Goal: Task Accomplishment & Management: Complete application form

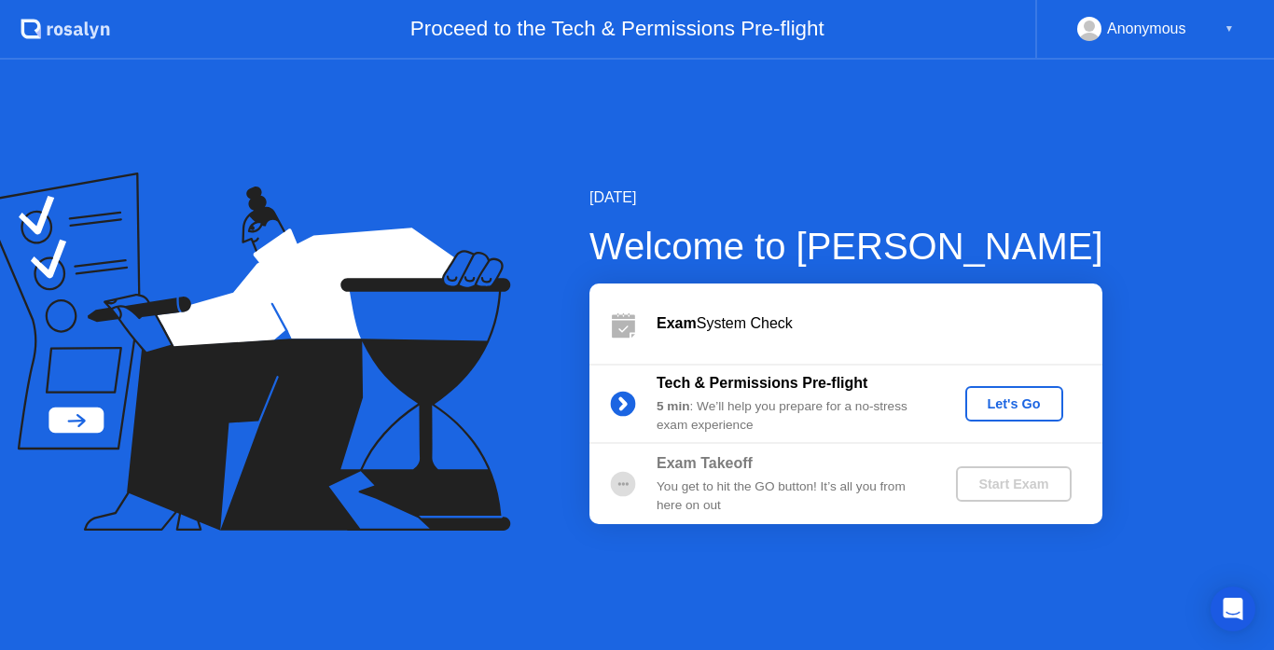
click at [1019, 301] on div "Exam System Check" at bounding box center [845, 323] width 513 height 80
click at [1010, 406] on div "Let's Go" at bounding box center [1014, 403] width 83 height 15
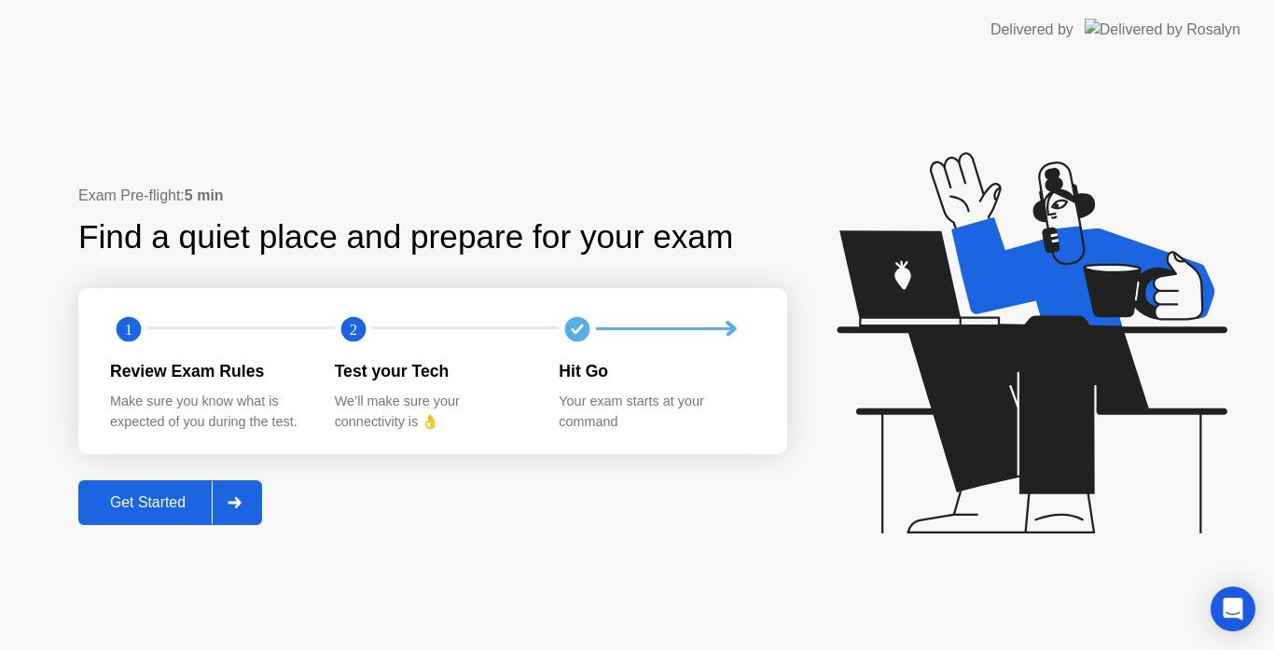
click at [199, 508] on div "Get Started" at bounding box center [148, 502] width 128 height 17
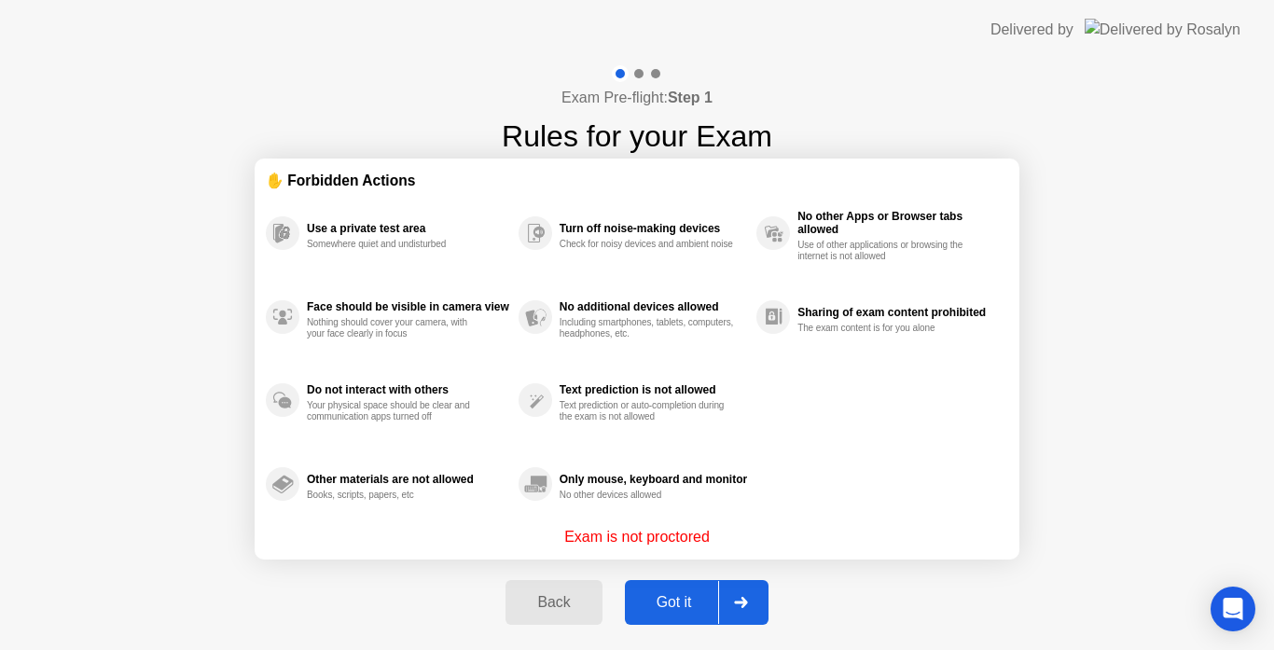
click at [684, 596] on div "Got it" at bounding box center [674, 602] width 88 height 17
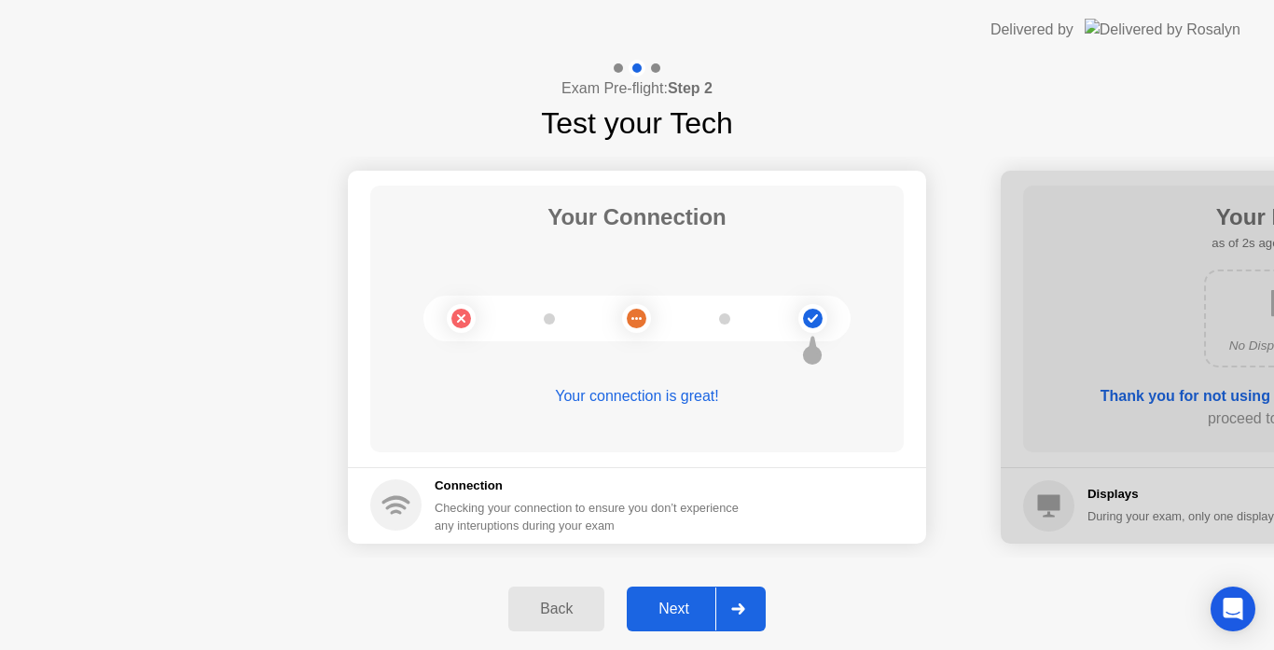
click at [679, 595] on button "Next" at bounding box center [696, 609] width 139 height 45
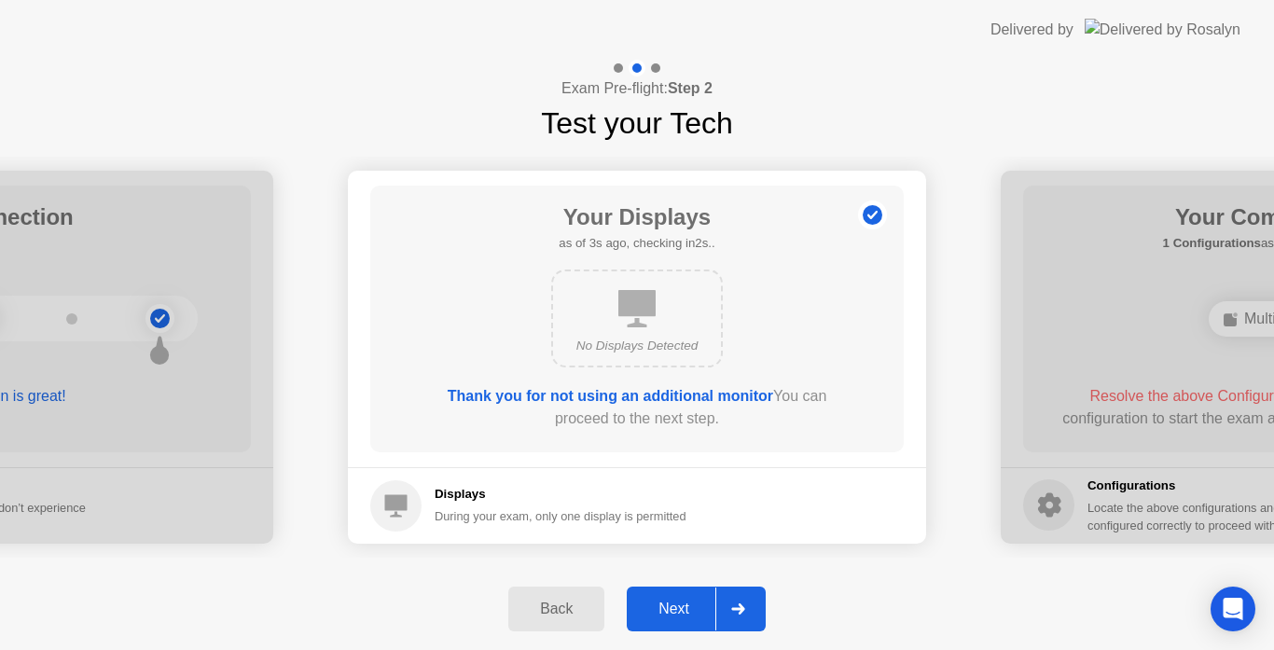
click at [672, 601] on div "Next" at bounding box center [673, 609] width 83 height 17
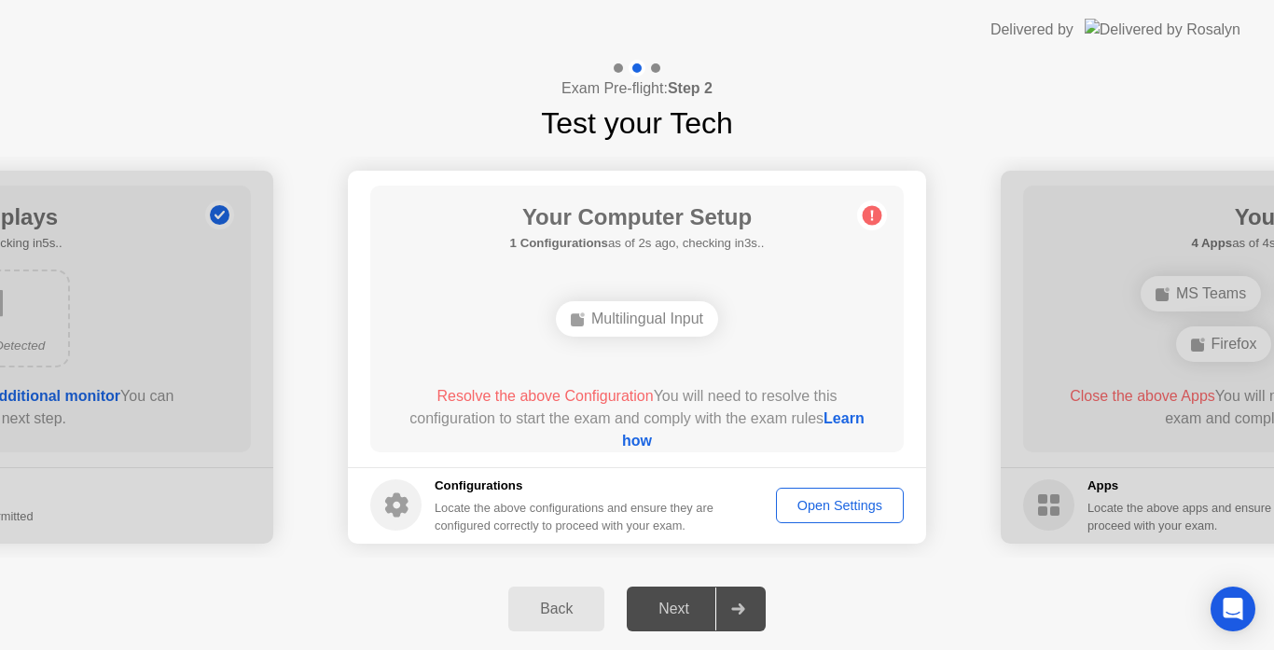
click at [667, 602] on div "Next" at bounding box center [673, 609] width 83 height 17
click at [872, 513] on div "Open Settings" at bounding box center [839, 505] width 115 height 15
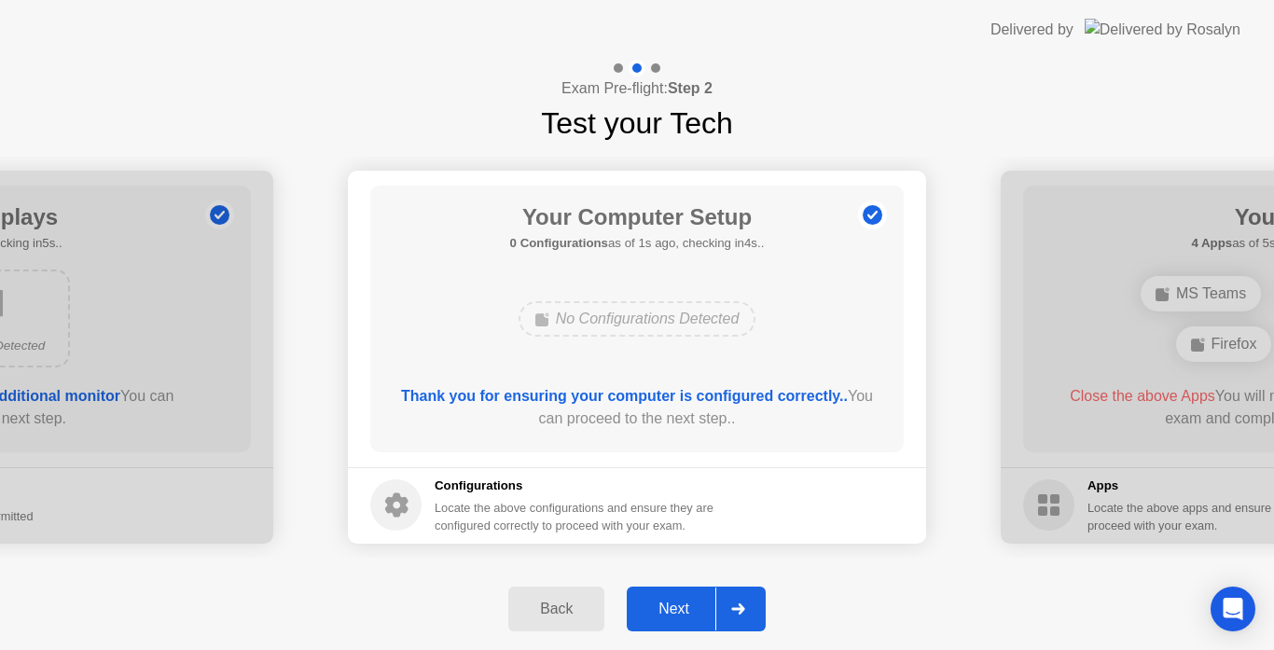
click at [678, 604] on div "Next" at bounding box center [673, 609] width 83 height 17
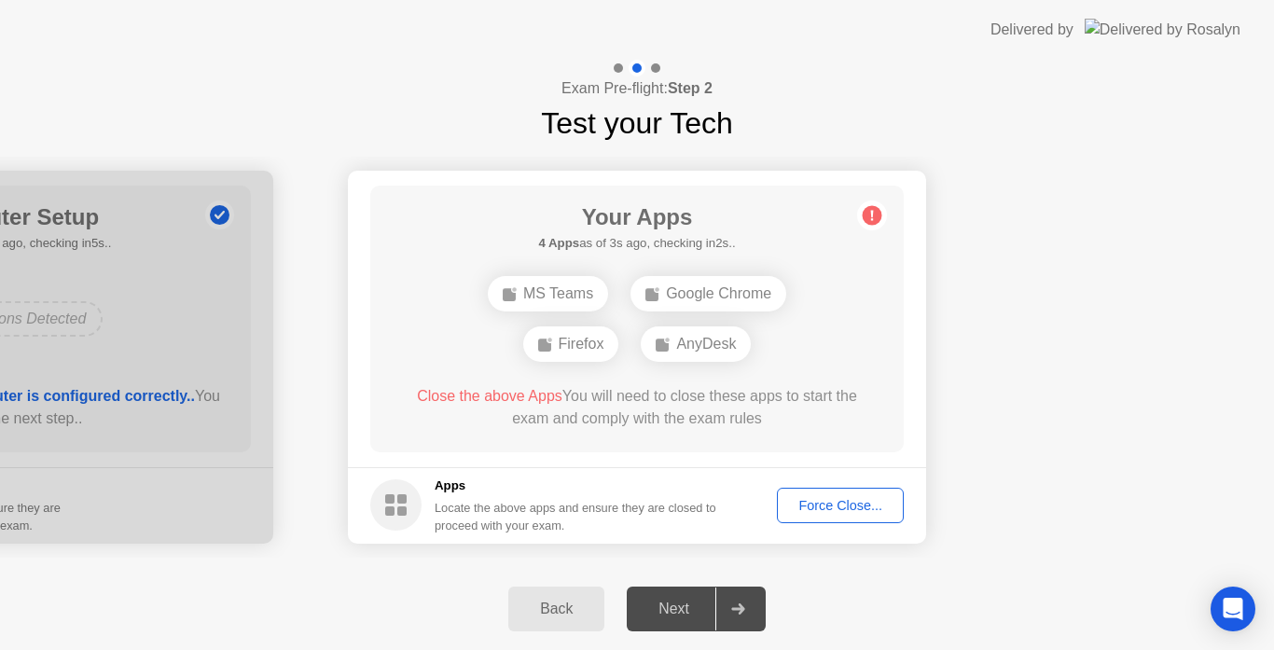
click at [816, 505] on div "Force Close..." at bounding box center [840, 505] width 114 height 15
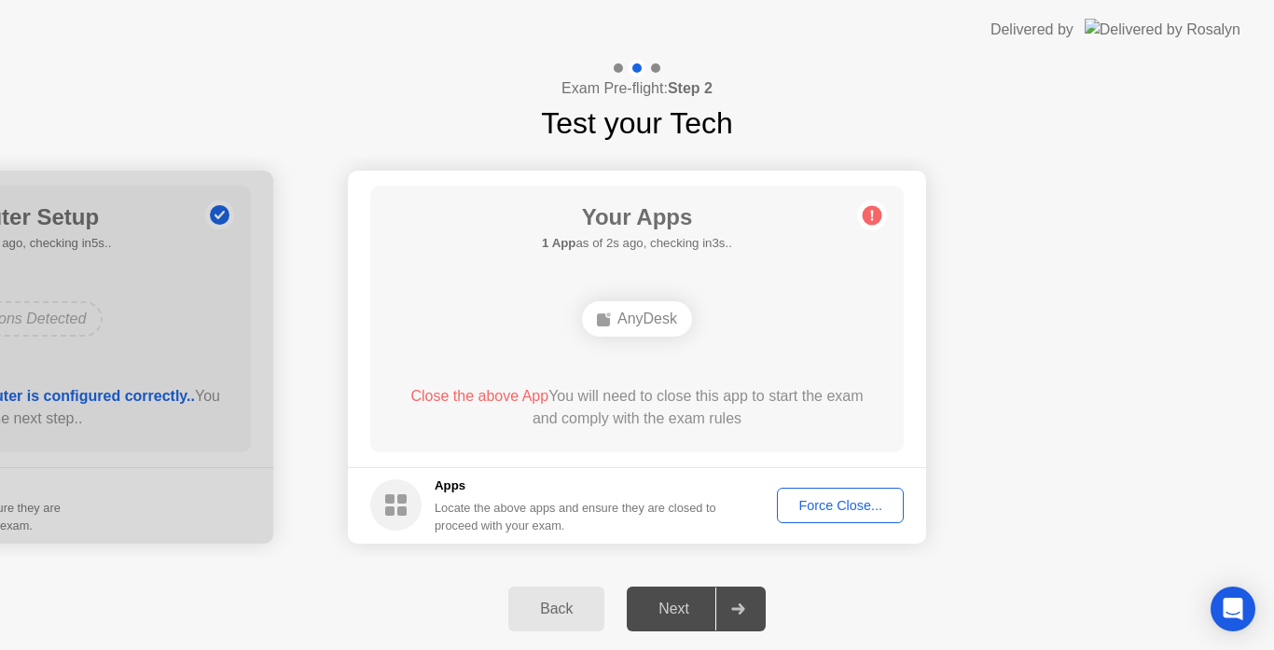
click at [527, 395] on span "Close the above App" at bounding box center [479, 396] width 138 height 16
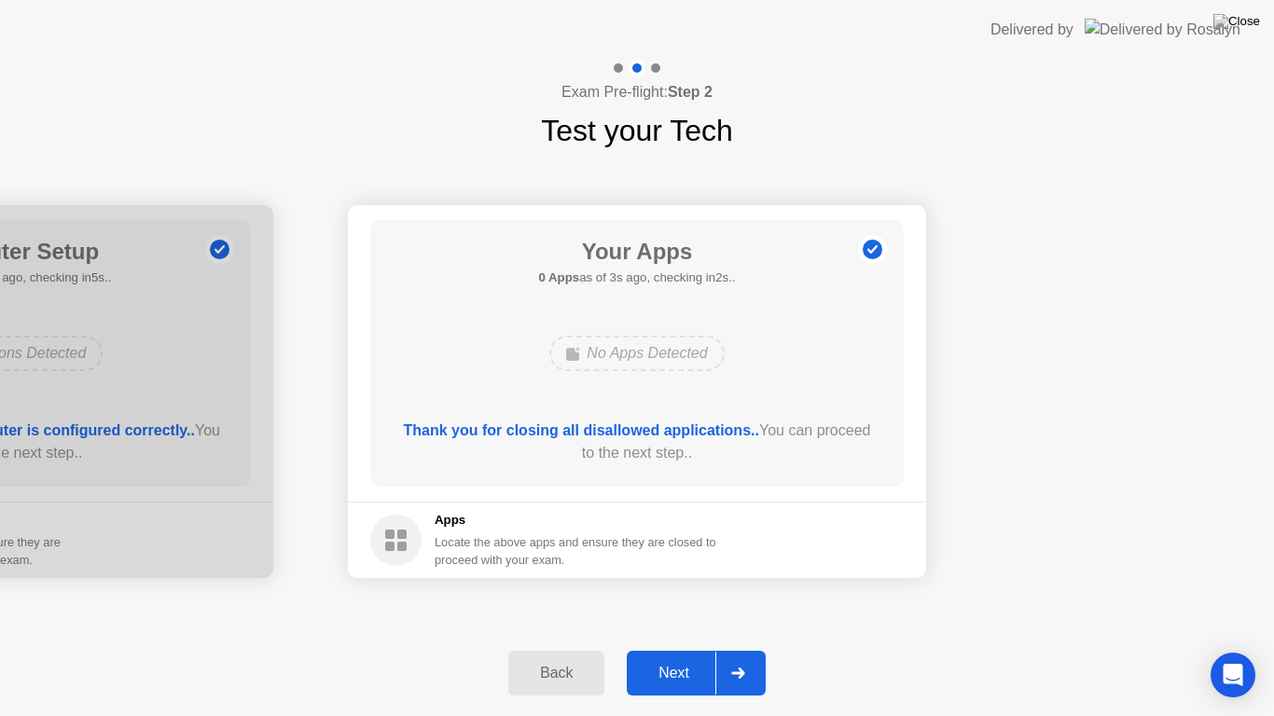
click at [681, 649] on div "Next" at bounding box center [673, 673] width 83 height 17
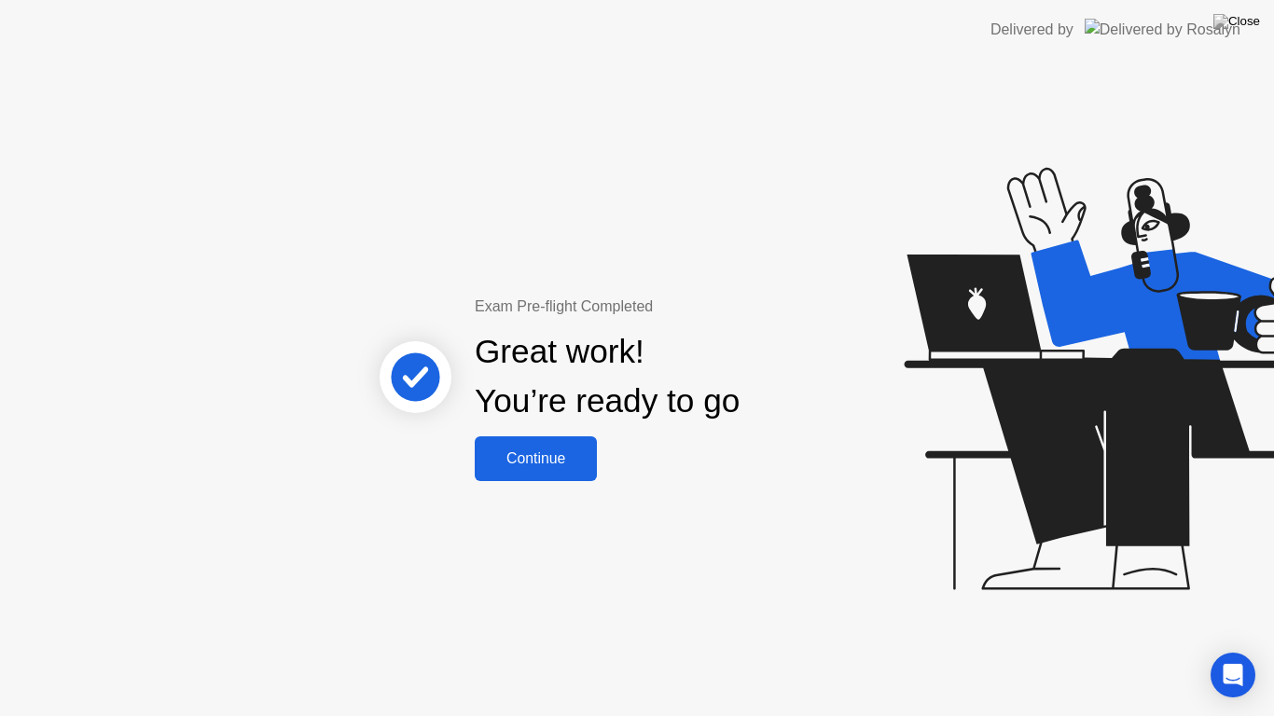
click at [556, 457] on div "Continue" at bounding box center [535, 458] width 111 height 17
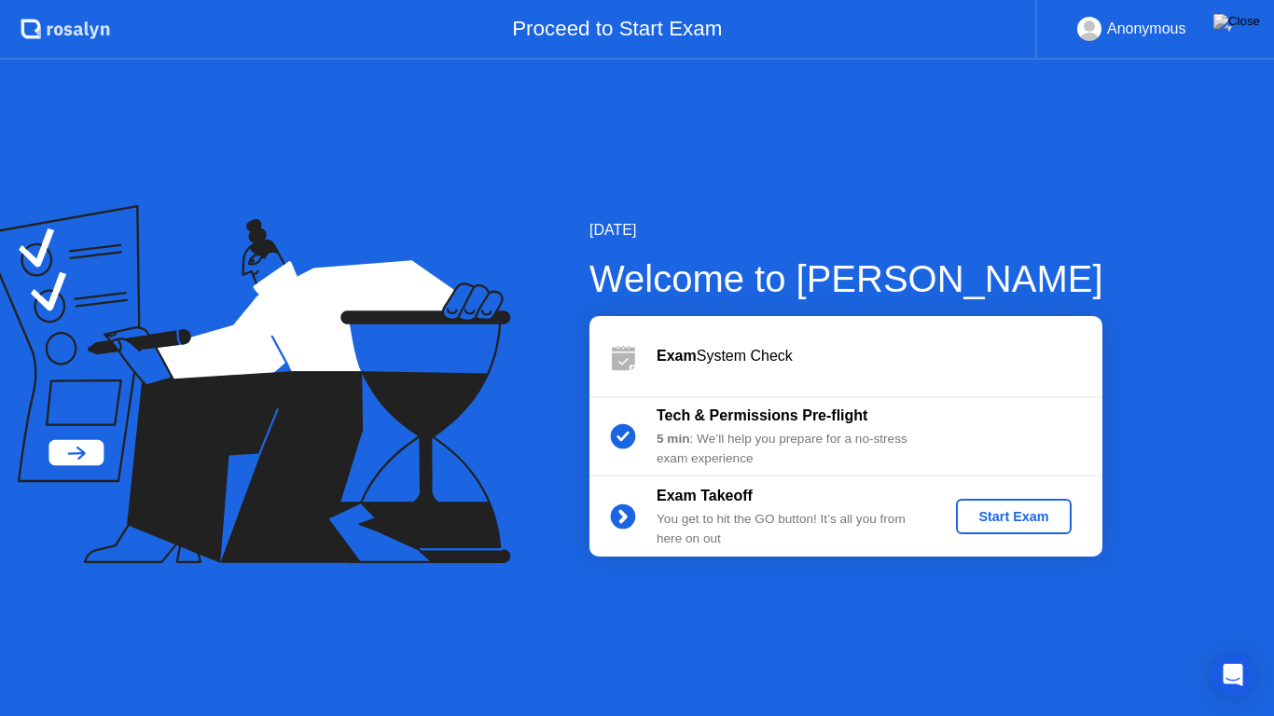
click at [1002, 520] on div "Start Exam" at bounding box center [1013, 516] width 100 height 15
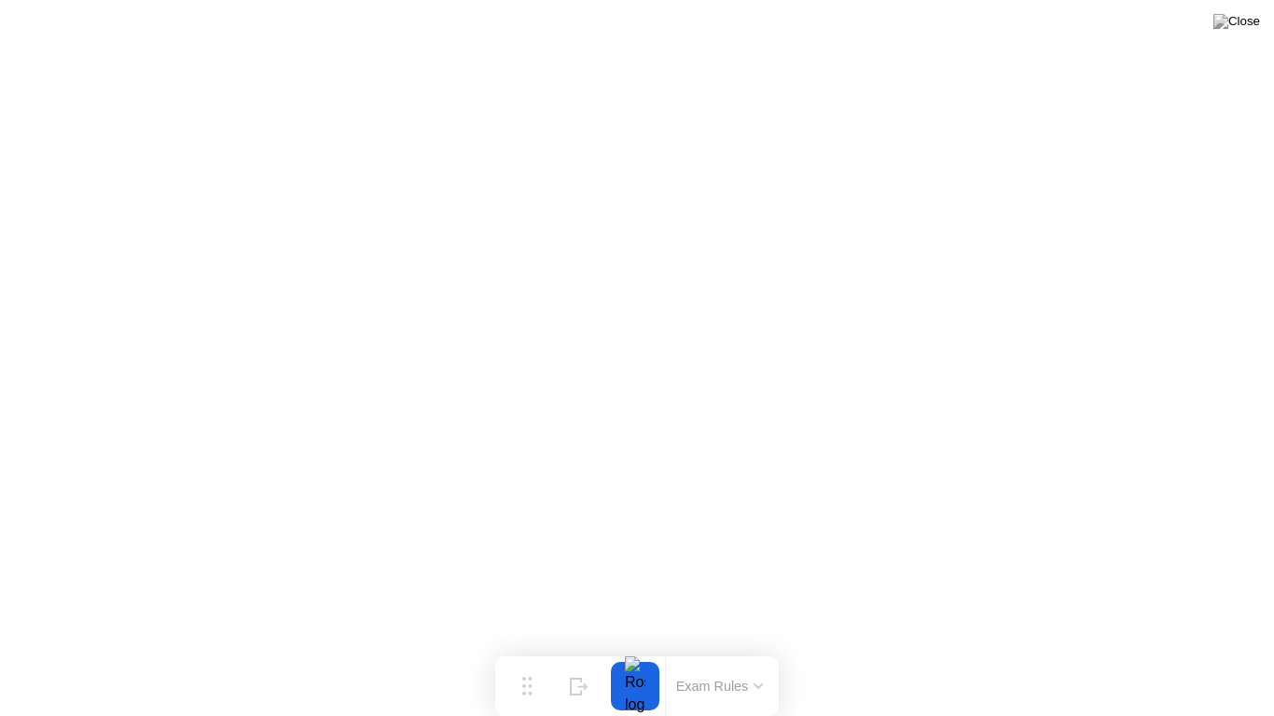
click at [709, 649] on button "Exam Rules" at bounding box center [719, 686] width 99 height 17
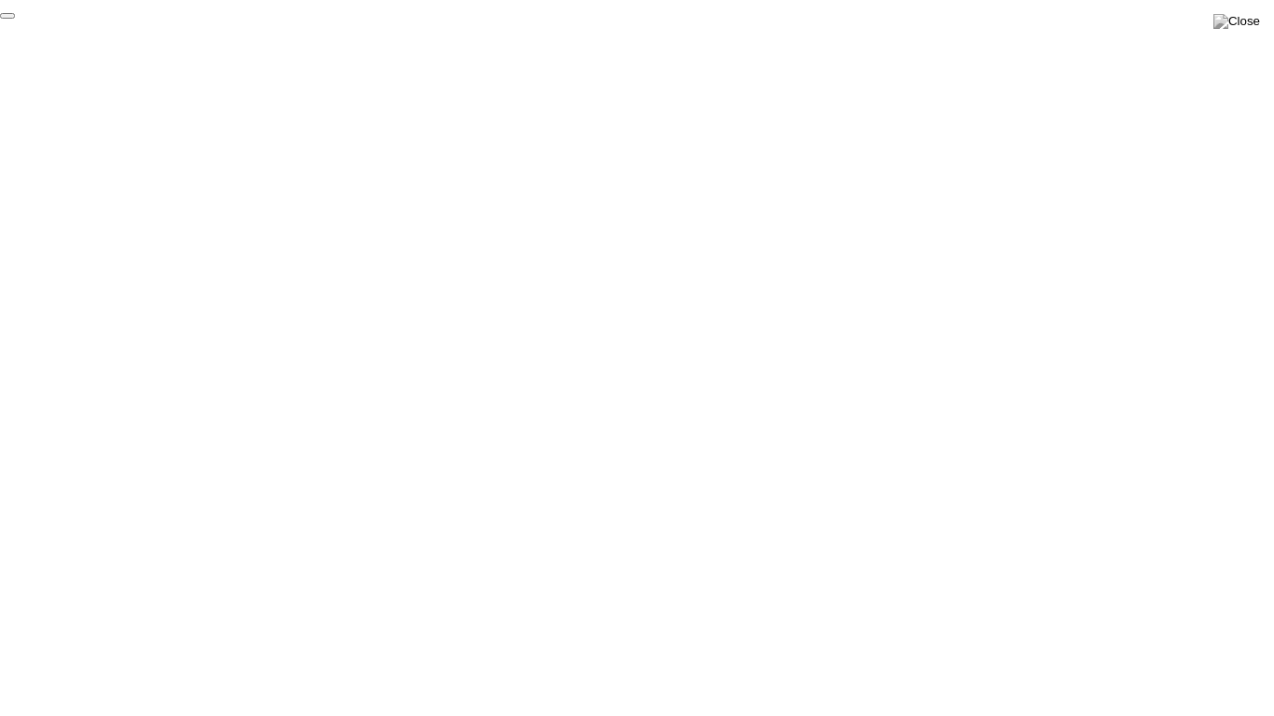
click div "End Proctoring Session"
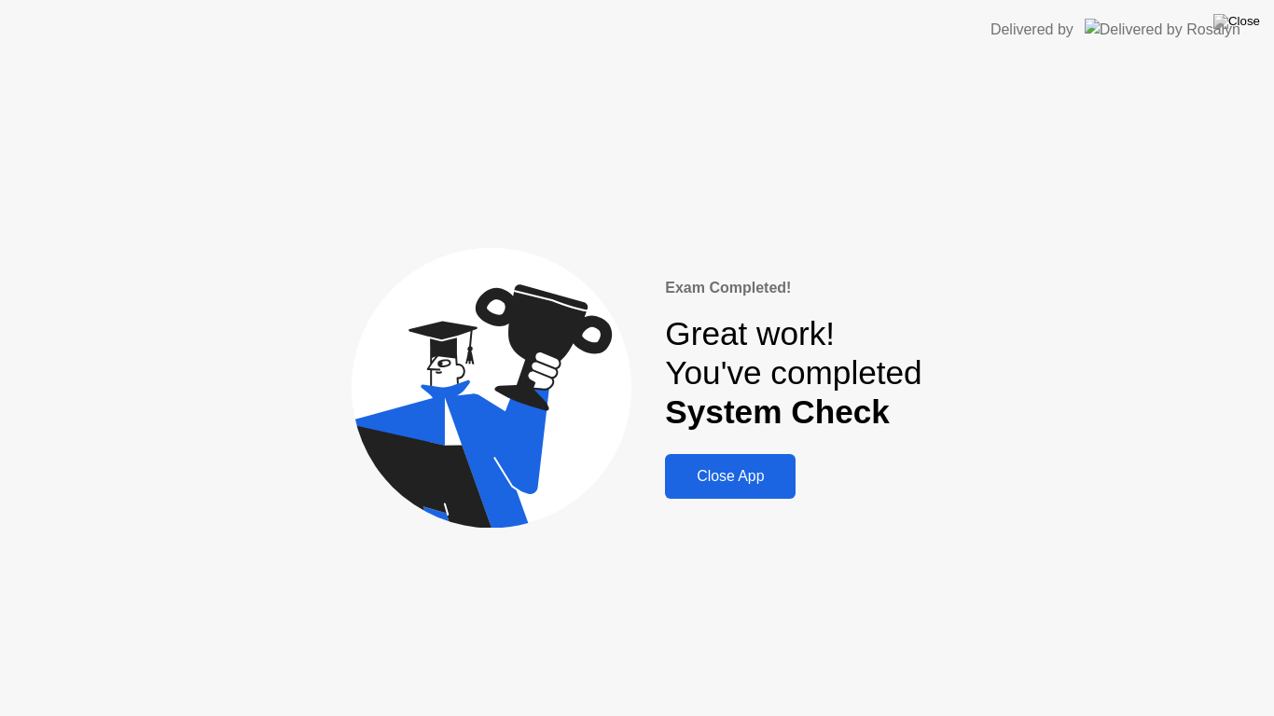
click at [739, 476] on div "Close App" at bounding box center [729, 476] width 119 height 17
